Goal: Task Accomplishment & Management: Use online tool/utility

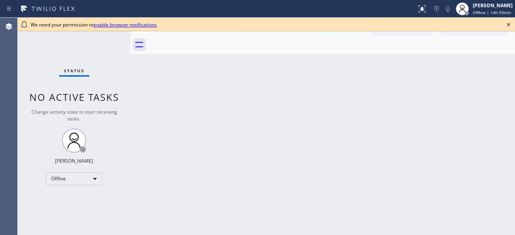
click at [508, 25] on icon at bounding box center [509, 25] width 10 height 10
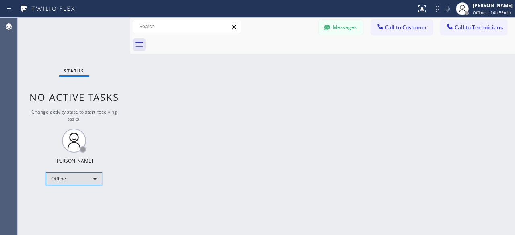
click at [98, 178] on div "Offline" at bounding box center [74, 179] width 56 height 13
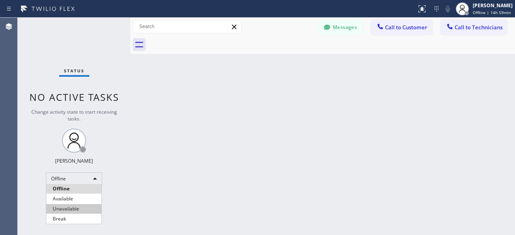
click at [73, 206] on li "Unavailable" at bounding box center [73, 209] width 55 height 10
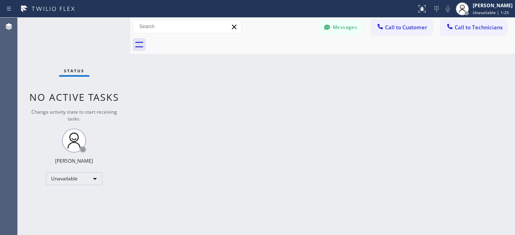
click at [43, 34] on div "Status No active tasks Change activity state to start receiving tasks. [PERSON_…" at bounding box center [74, 127] width 113 height 218
